Goal: Task Accomplishment & Management: Use online tool/utility

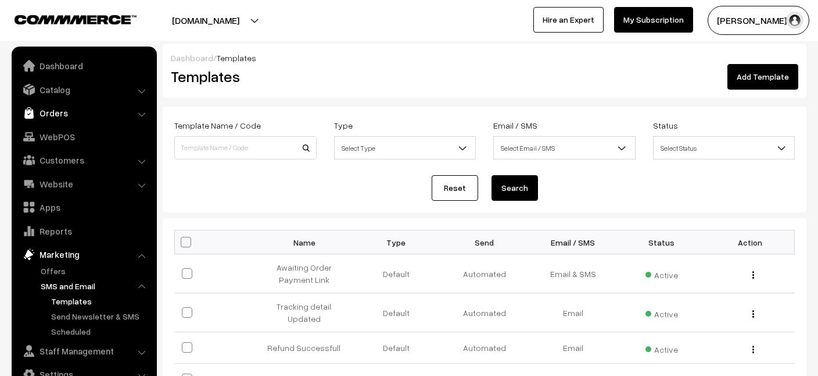
click at [60, 120] on link "Orders" at bounding box center [84, 112] width 138 height 21
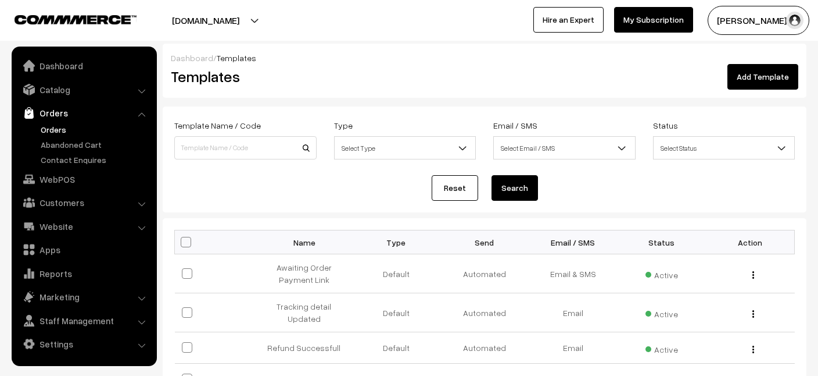
click at [62, 129] on link "Orders" at bounding box center [95, 129] width 115 height 12
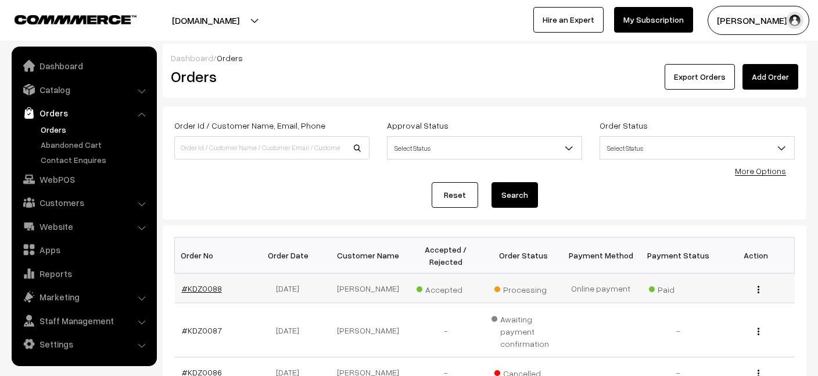
click at [192, 292] on link "#KDZ0088" at bounding box center [202, 288] width 40 height 10
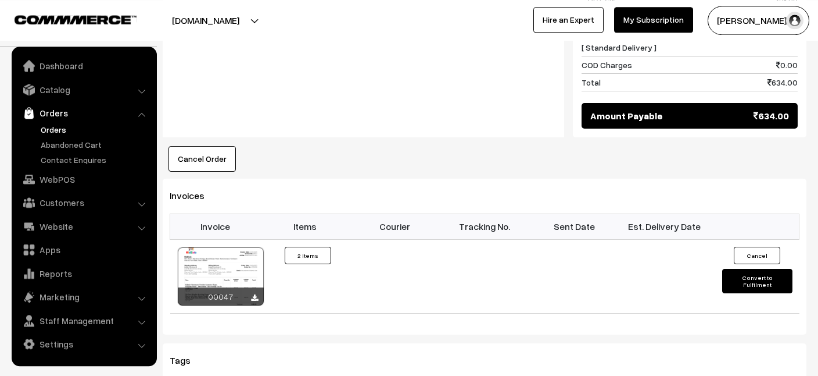
scroll to position [747, 0]
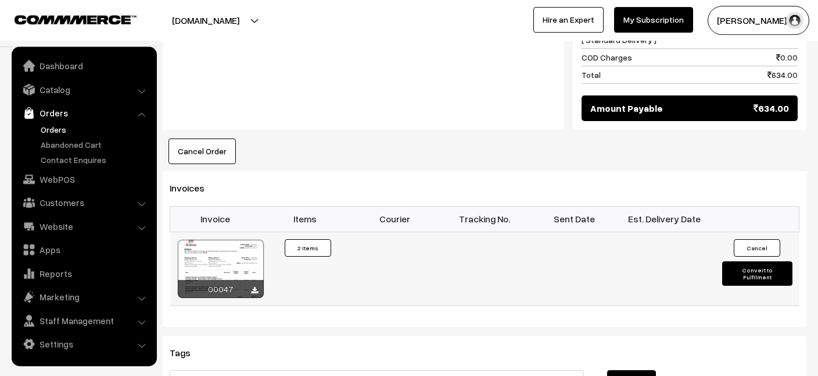
click at [777, 261] on button "Convert to Fulfilment" at bounding box center [758, 273] width 70 height 24
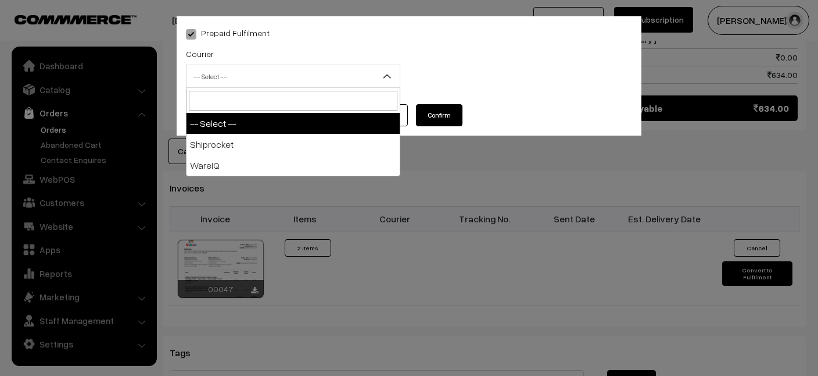
click at [371, 76] on span "-- Select --" at bounding box center [293, 76] width 213 height 20
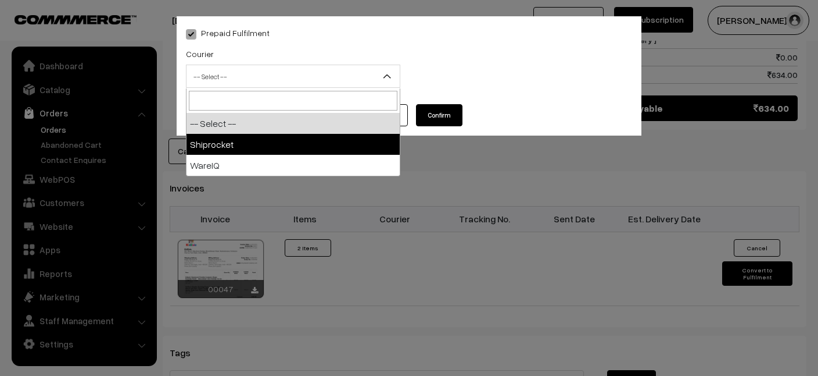
select select "1"
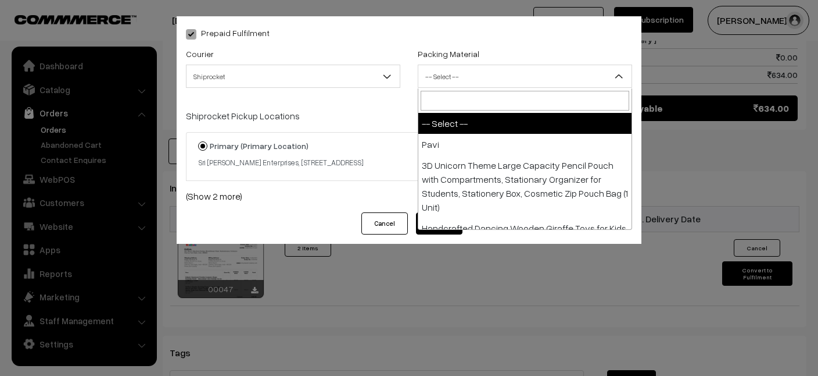
click at [453, 76] on span "-- Select --" at bounding box center [525, 76] width 213 height 20
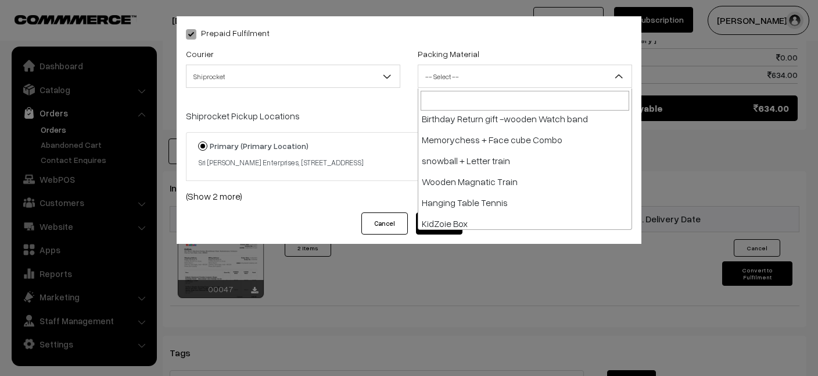
scroll to position [309, 0]
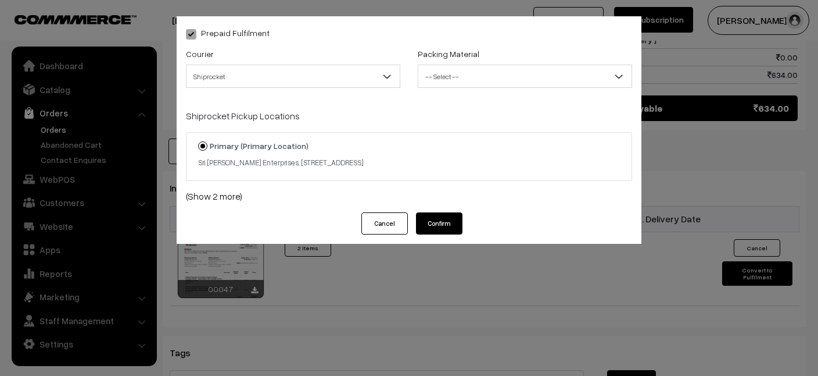
click at [639, 236] on div "Cancel Confirm" at bounding box center [409, 227] width 465 height 31
click at [401, 234] on button "Cancel" at bounding box center [385, 223] width 47 height 22
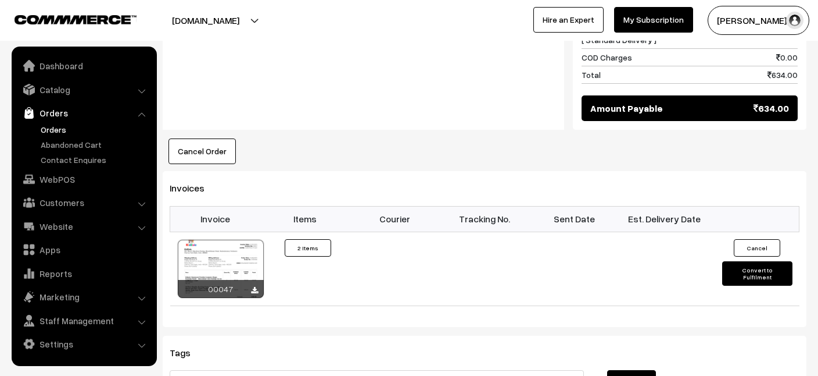
scroll to position [432, 0]
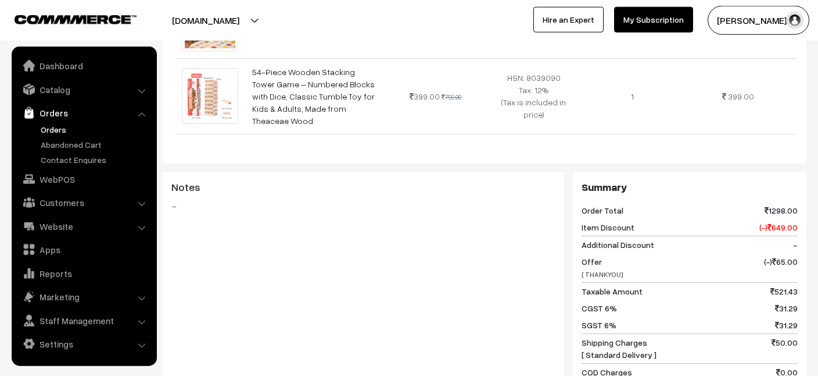
click at [808, 103] on div "Dashboard / orders / View Order View Order (# KDZ0088) Go Back Ordered on Aug 1…" at bounding box center [409, 235] width 818 height 1249
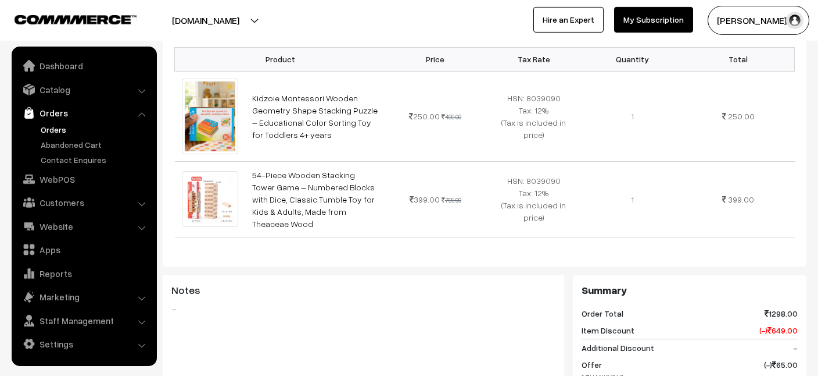
scroll to position [328, 0]
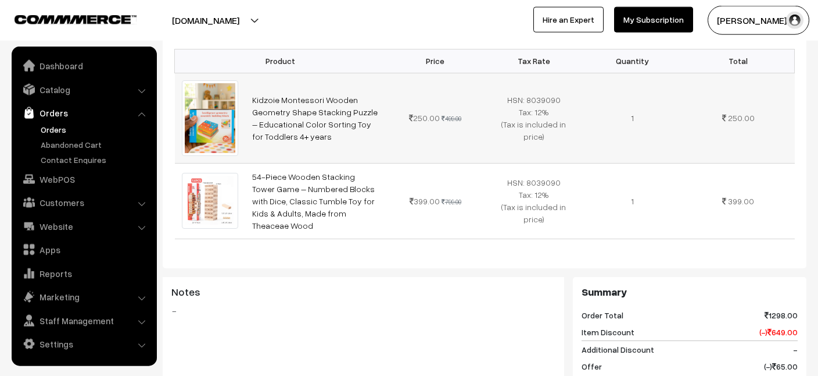
click at [224, 102] on img at bounding box center [210, 118] width 56 height 76
click at [141, 347] on li "Settings Shipping" at bounding box center [85, 343] width 140 height 21
click at [141, 326] on link "Staff Management" at bounding box center [84, 320] width 138 height 21
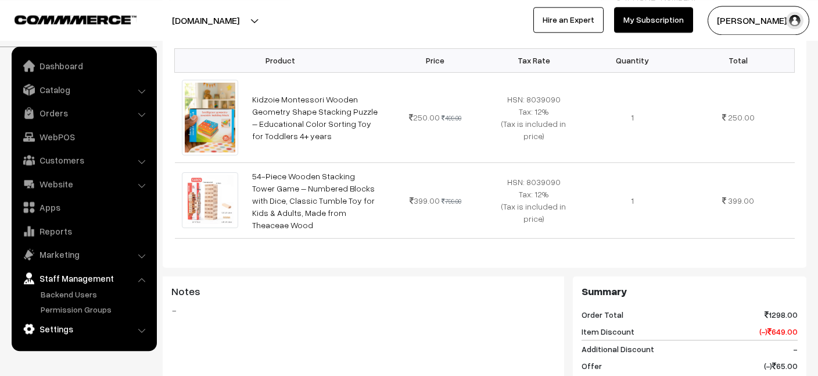
click at [70, 331] on link "Settings" at bounding box center [84, 328] width 138 height 21
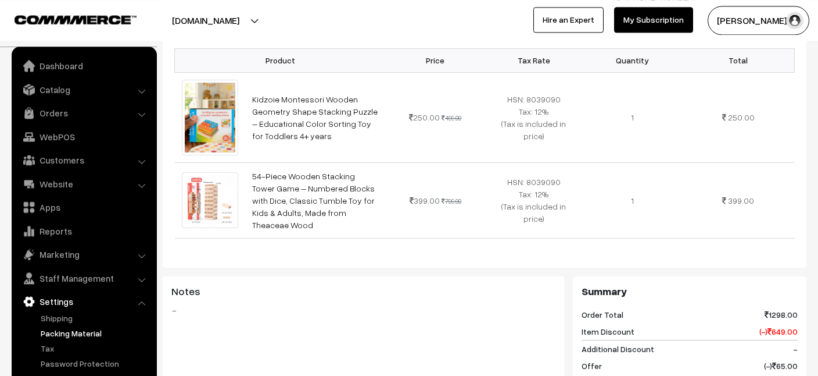
click at [67, 329] on link "Packing Material" at bounding box center [95, 333] width 115 height 12
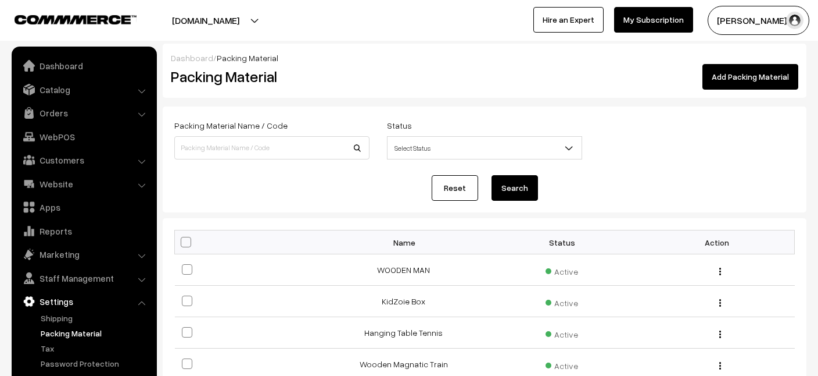
click at [759, 72] on link "Add Packing Material" at bounding box center [751, 77] width 96 height 26
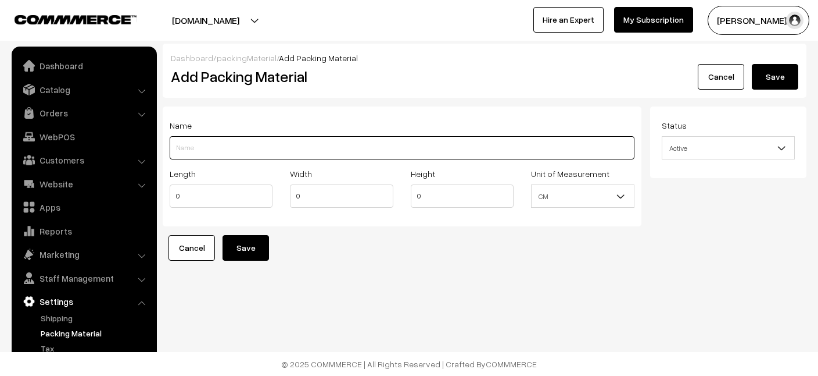
click at [195, 147] on input "Length" at bounding box center [402, 147] width 465 height 23
type input "Jenga + Wooden Puzzle"
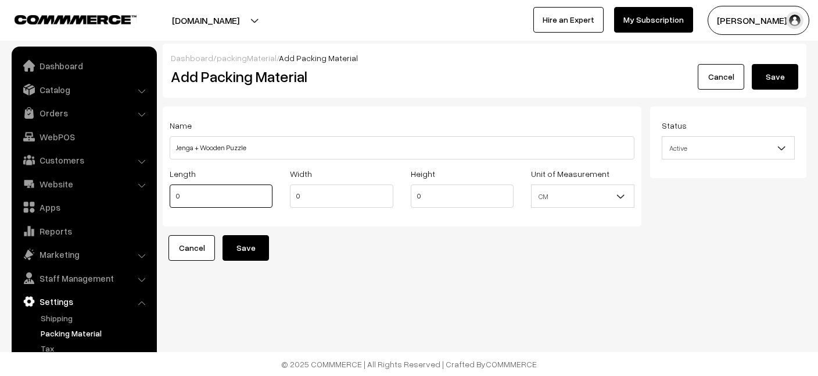
click at [200, 201] on input "0" at bounding box center [221, 195] width 103 height 23
type input "30"
click at [430, 184] on div "Height 0" at bounding box center [462, 186] width 103 height 41
click at [430, 194] on input "0" at bounding box center [462, 195] width 103 height 23
type input "10"
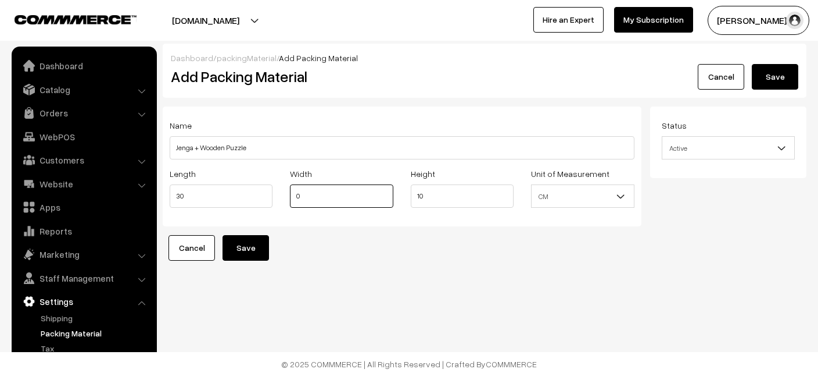
click at [356, 205] on input "0" at bounding box center [341, 195] width 103 height 23
type input "21"
click at [474, 274] on div "Dashboard / packingMaterial / Add Packing Material Add Packing Material Cancel …" at bounding box center [409, 163] width 818 height 327
click at [259, 245] on button "Save" at bounding box center [246, 248] width 47 height 26
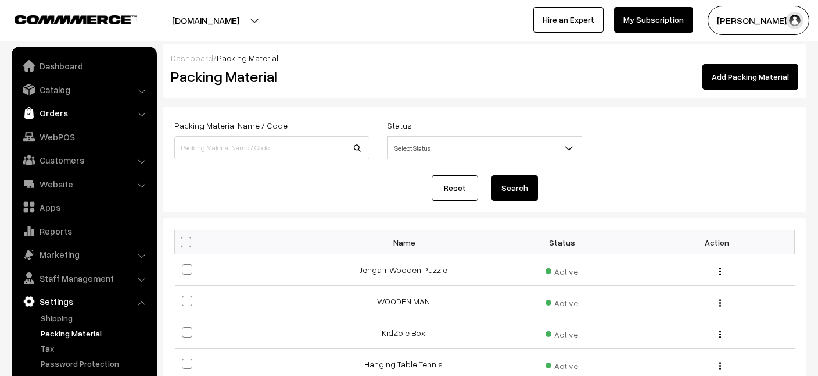
click at [71, 110] on link "Orders" at bounding box center [84, 112] width 138 height 21
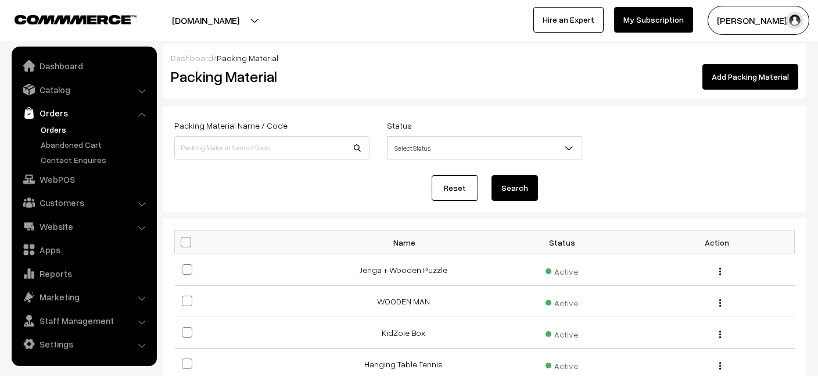
click at [74, 130] on link "Orders" at bounding box center [95, 129] width 115 height 12
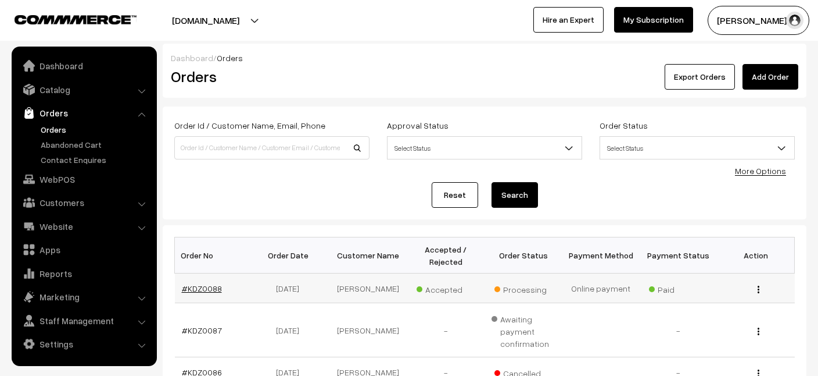
click at [202, 293] on link "#KDZ0088" at bounding box center [202, 288] width 40 height 10
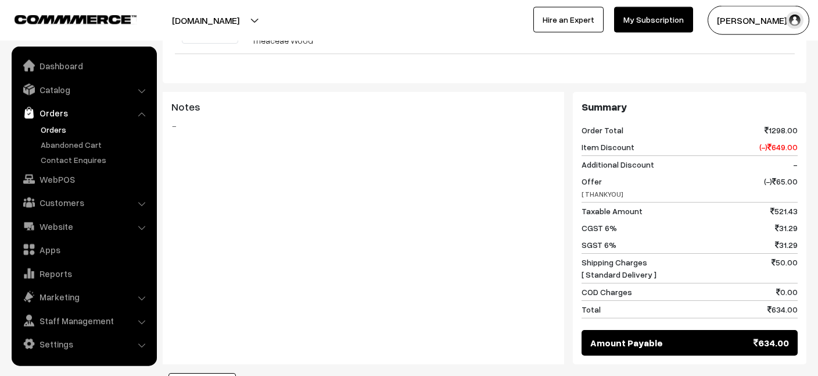
scroll to position [628, 0]
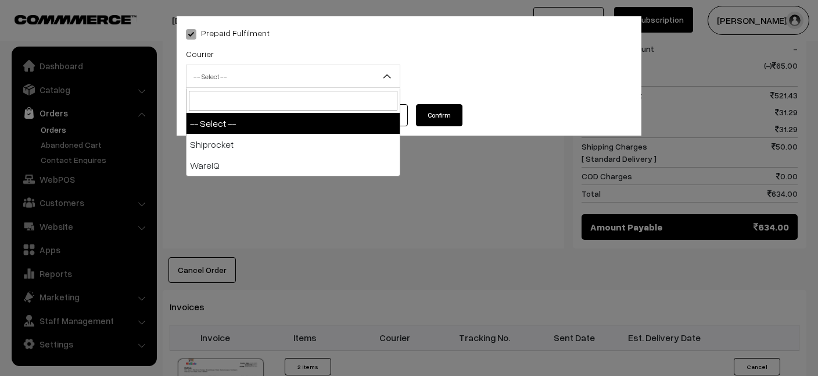
click at [371, 66] on span "-- Select --" at bounding box center [293, 76] width 214 height 23
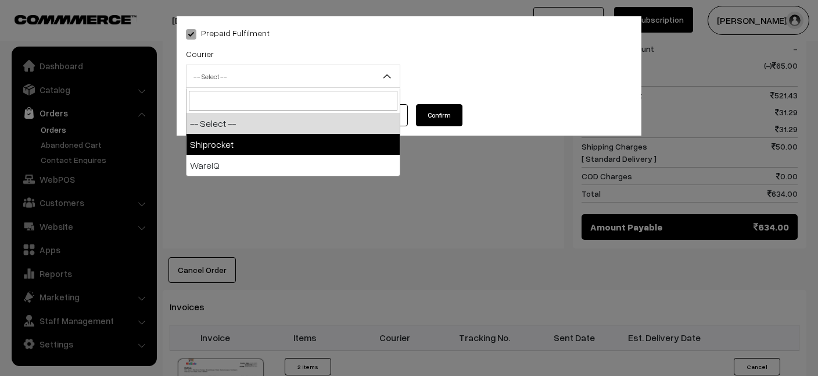
select select "1"
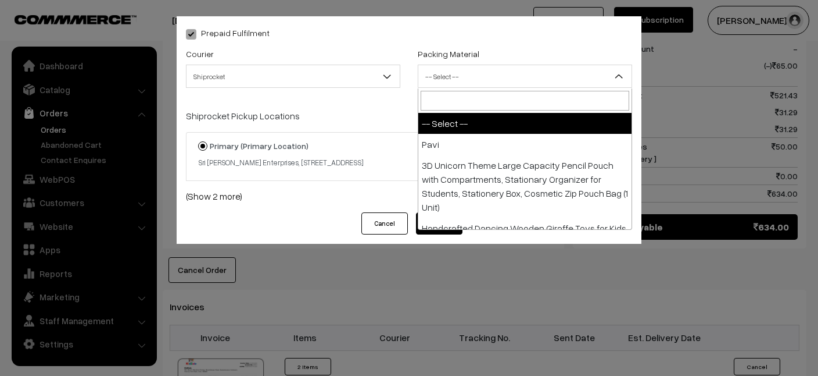
click at [469, 77] on span "-- Select --" at bounding box center [525, 76] width 213 height 20
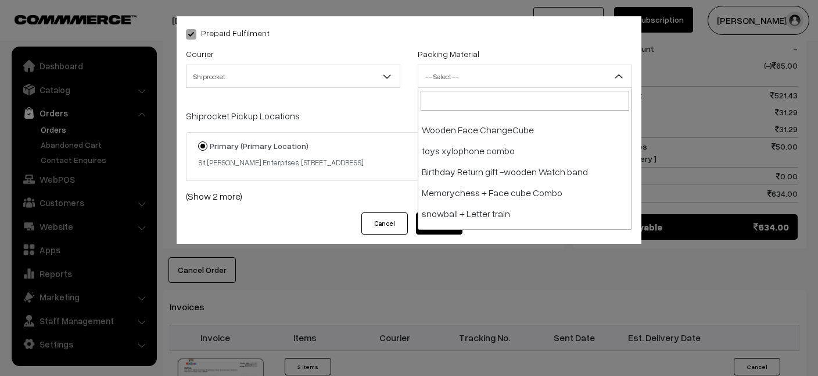
scroll to position [330, 0]
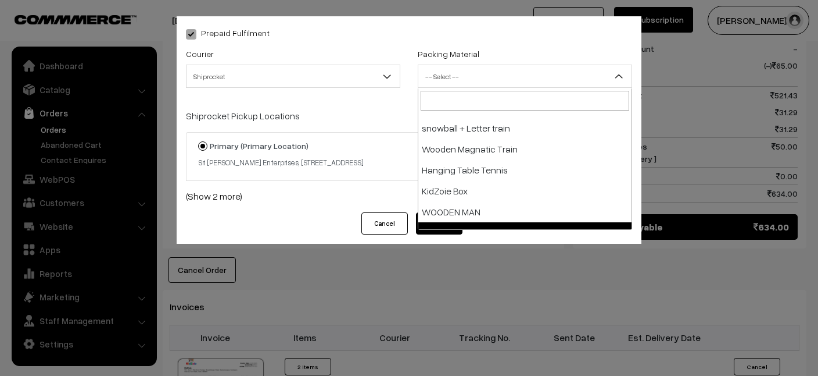
select select "17"
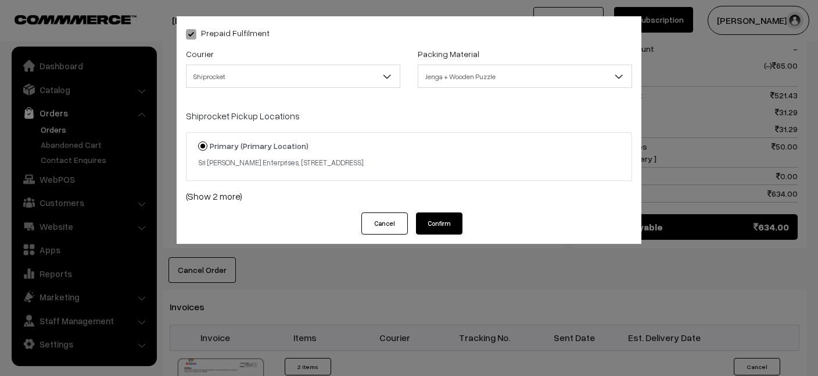
click at [435, 234] on button "Confirm" at bounding box center [439, 223] width 47 height 22
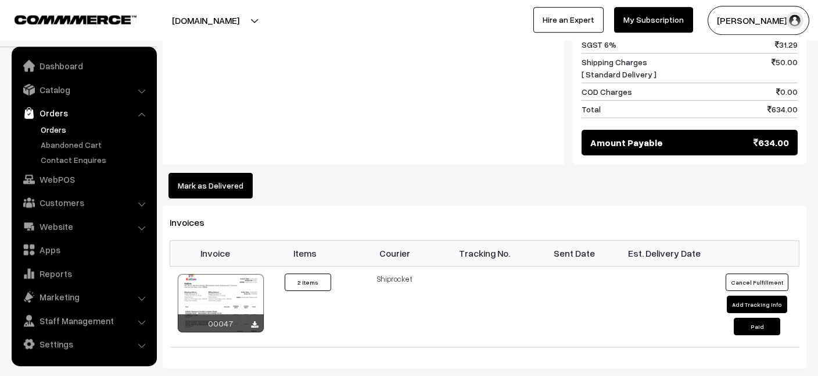
scroll to position [658, 0]
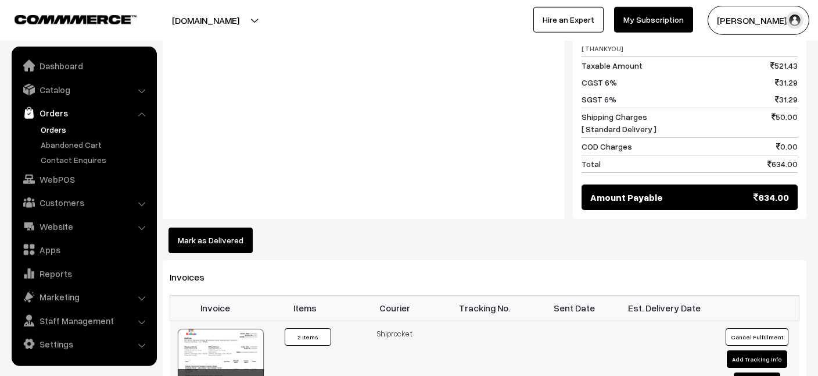
click at [748, 350] on button "Add Tracking Info" at bounding box center [757, 358] width 60 height 17
select select "1"
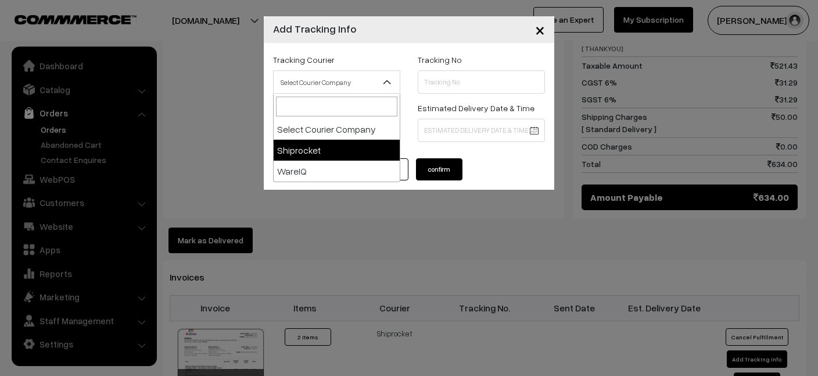
click at [370, 83] on span "Select Courier Company" at bounding box center [337, 82] width 126 height 20
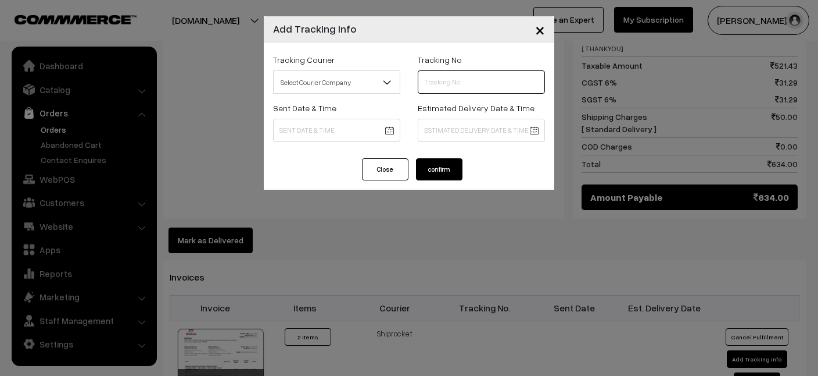
click at [438, 82] on input "text" at bounding box center [481, 81] width 127 height 23
paste input "FH005632327IN"
type input "FH005632327IN"
click at [436, 173] on button "confirm" at bounding box center [439, 169] width 47 height 22
